Goal: Transaction & Acquisition: Obtain resource

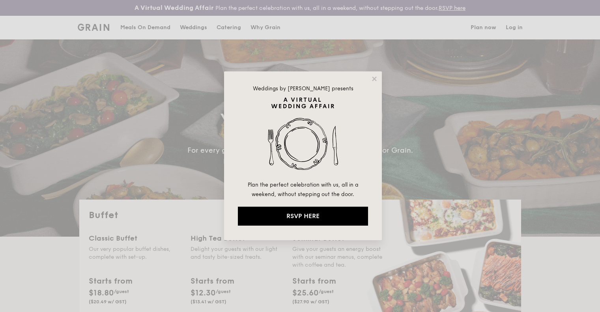
select select
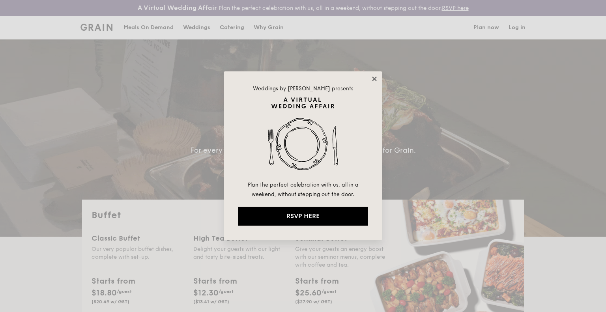
drag, startPoint x: 0, startPoint y: 0, endPoint x: 374, endPoint y: 80, distance: 382.3
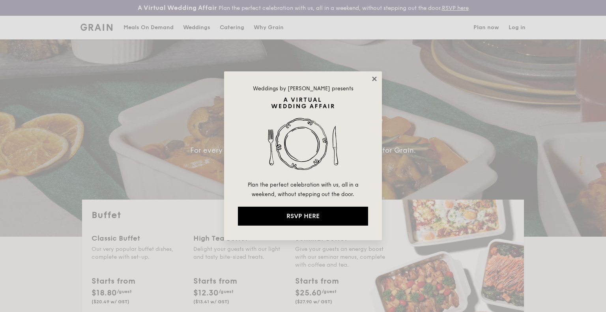
click at [374, 80] on icon at bounding box center [374, 78] width 7 height 7
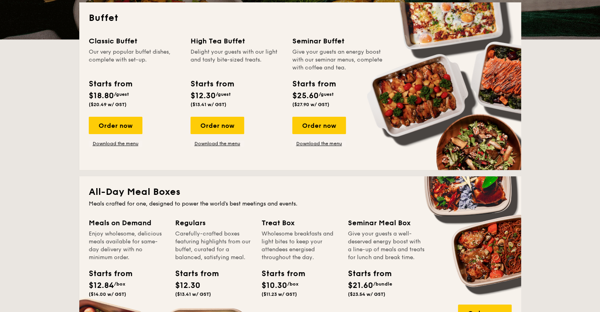
scroll to position [276, 0]
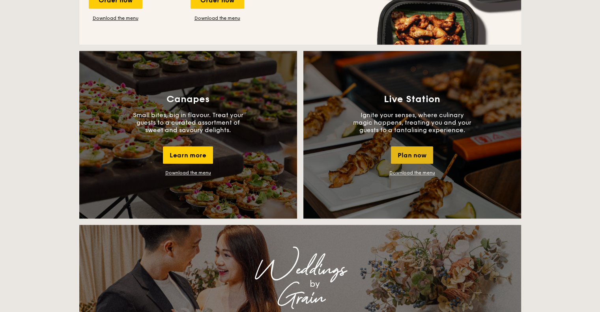
click at [406, 151] on div "Plan now" at bounding box center [412, 154] width 42 height 17
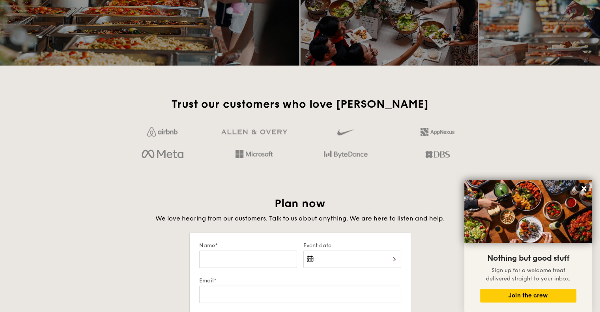
scroll to position [1054, 0]
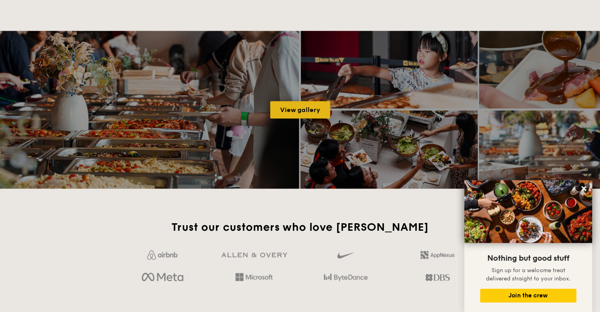
click at [284, 113] on link "View gallery" at bounding box center [300, 109] width 60 height 17
click at [297, 110] on link "View gallery" at bounding box center [300, 109] width 60 height 17
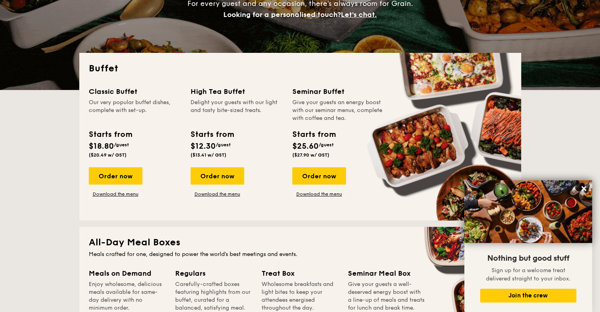
scroll to position [147, 0]
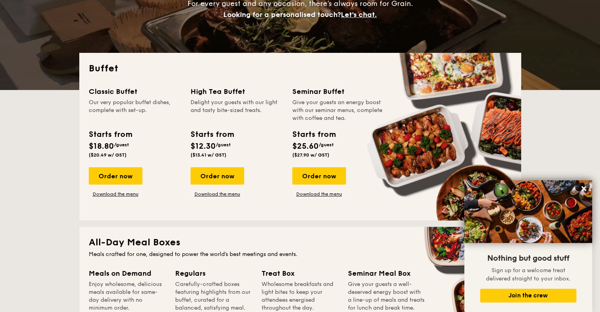
drag, startPoint x: 295, startPoint y: 101, endPoint x: 345, endPoint y: 120, distance: 54.4
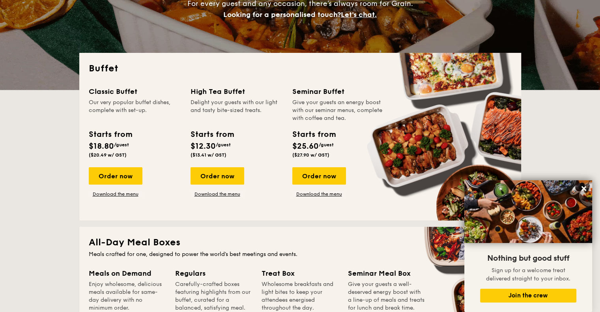
click at [345, 120] on div "Give your guests an energy boost with our seminar menus, complete with coffee a…" at bounding box center [338, 111] width 92 height 24
click at [318, 195] on link "Download the menu" at bounding box center [319, 194] width 54 height 6
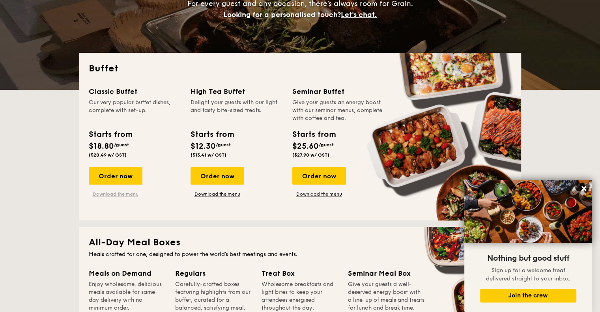
click at [132, 194] on link "Download the menu" at bounding box center [116, 194] width 54 height 6
